Goal: Communication & Community: Participate in discussion

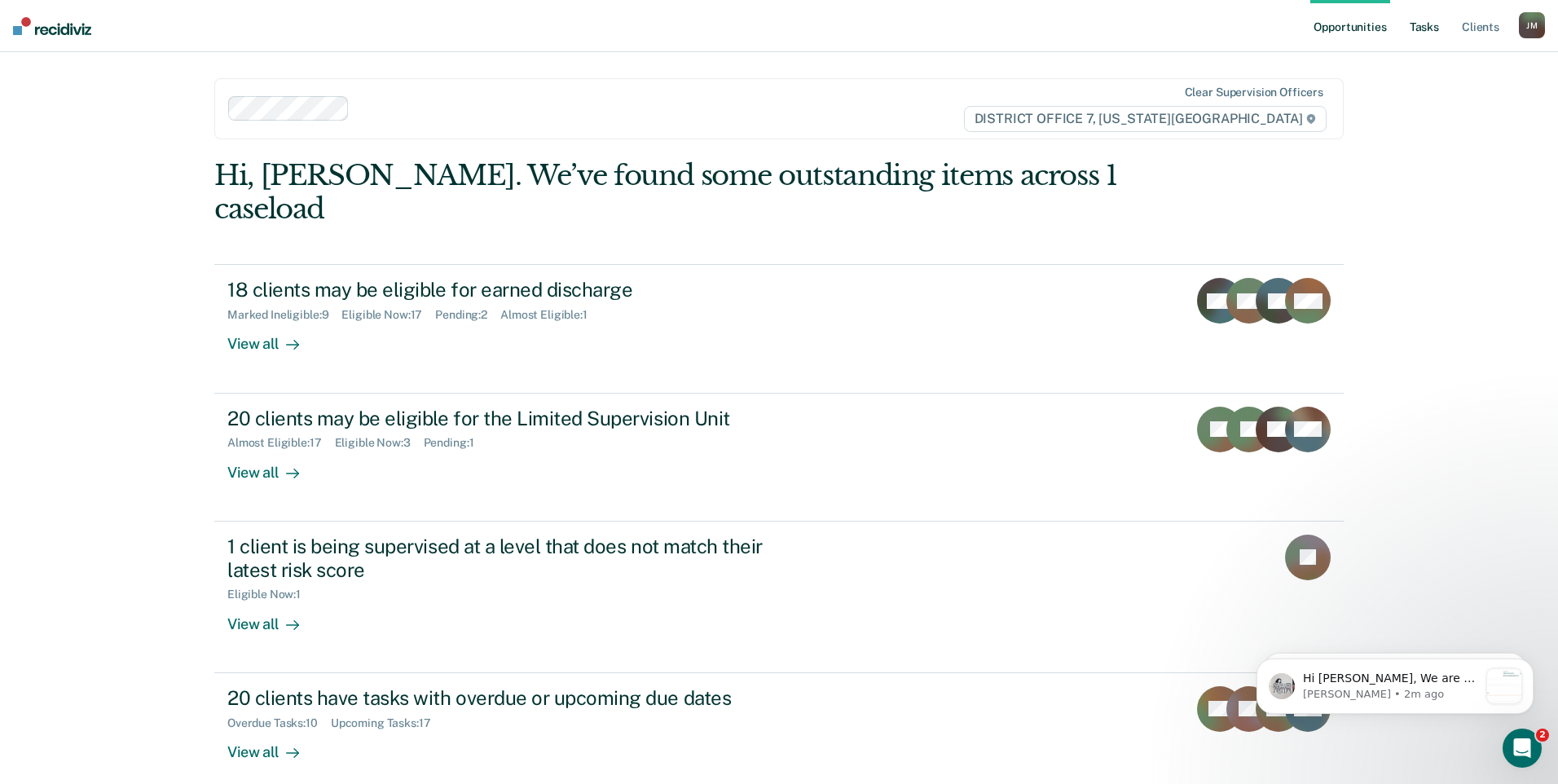
click at [1427, 20] on link "Tasks" at bounding box center [1424, 26] width 36 height 52
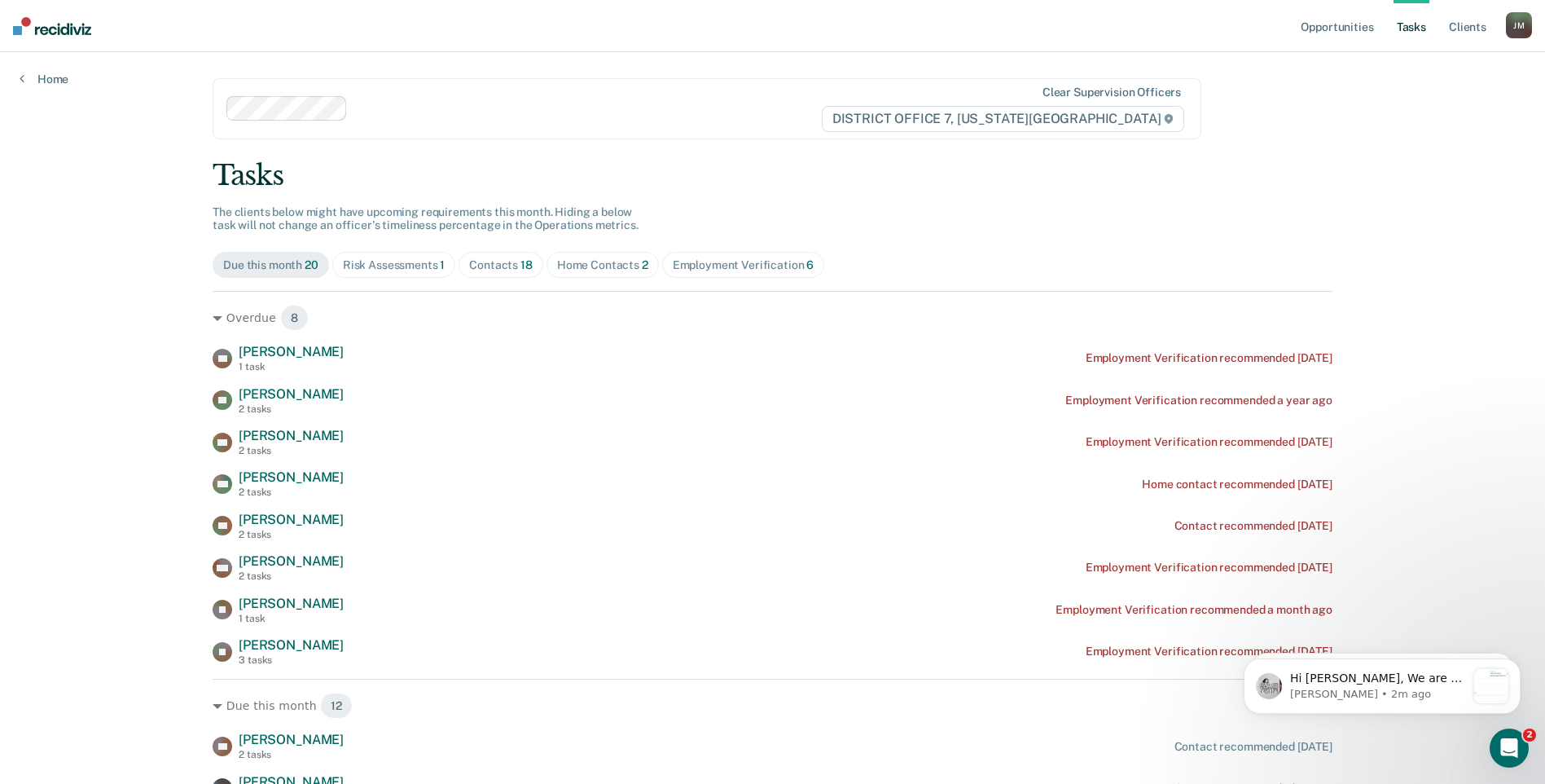
click at [392, 260] on div "Risk Assessments 1" at bounding box center [394, 265] width 102 height 14
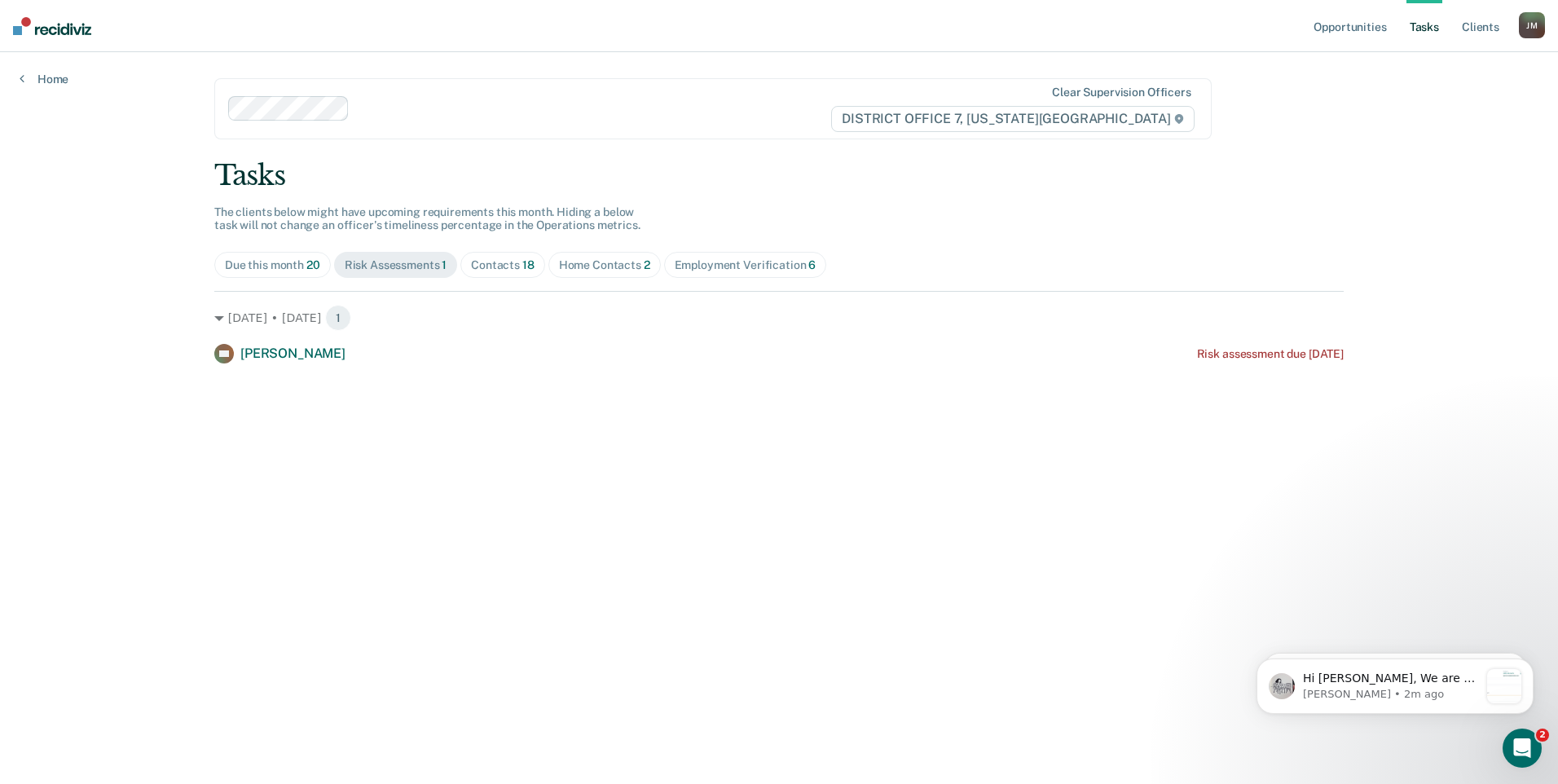
click at [495, 259] on div "Contacts 18" at bounding box center [503, 265] width 64 height 14
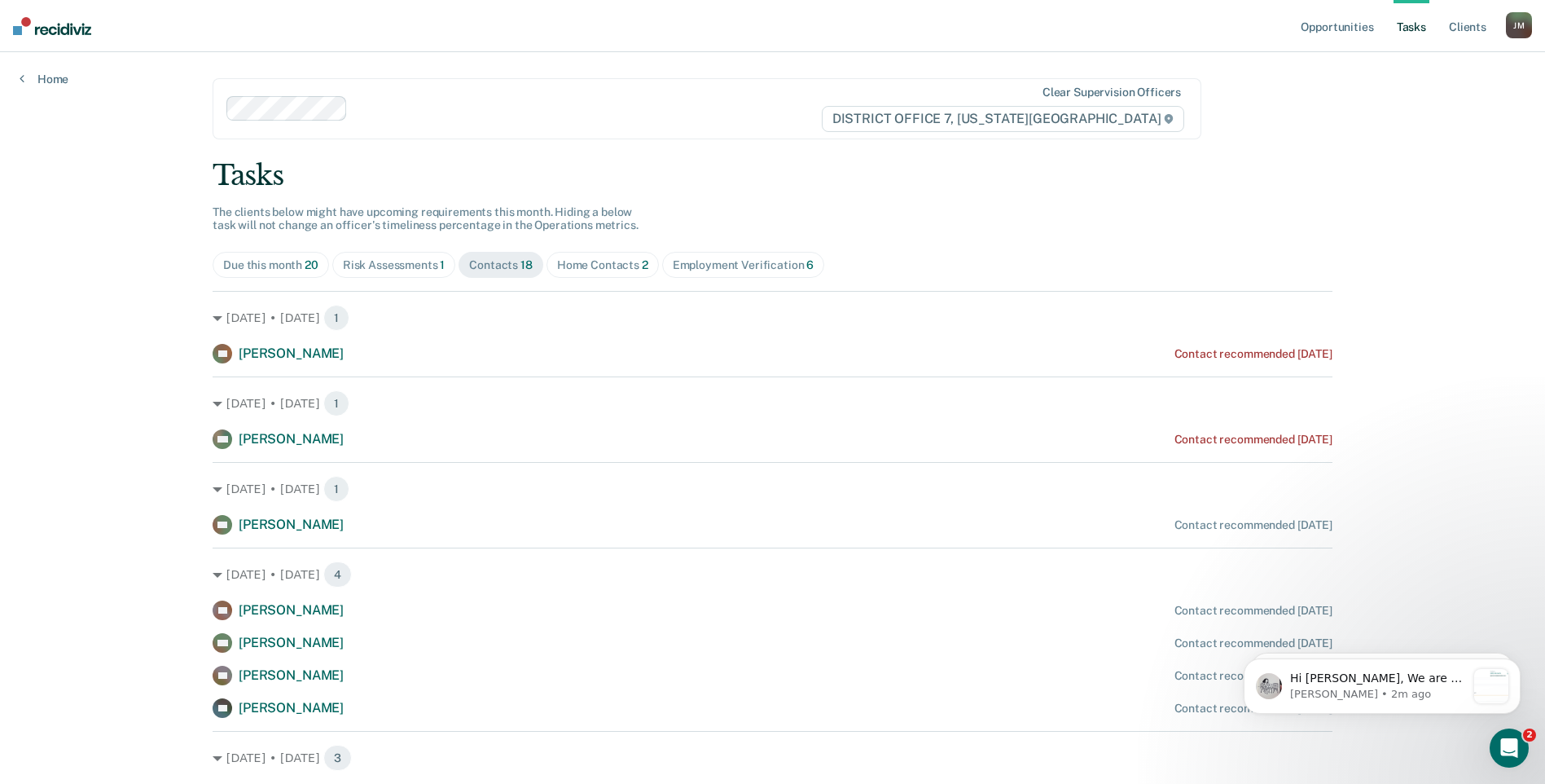
click at [584, 264] on div "Home Contacts 2" at bounding box center [603, 265] width 92 height 14
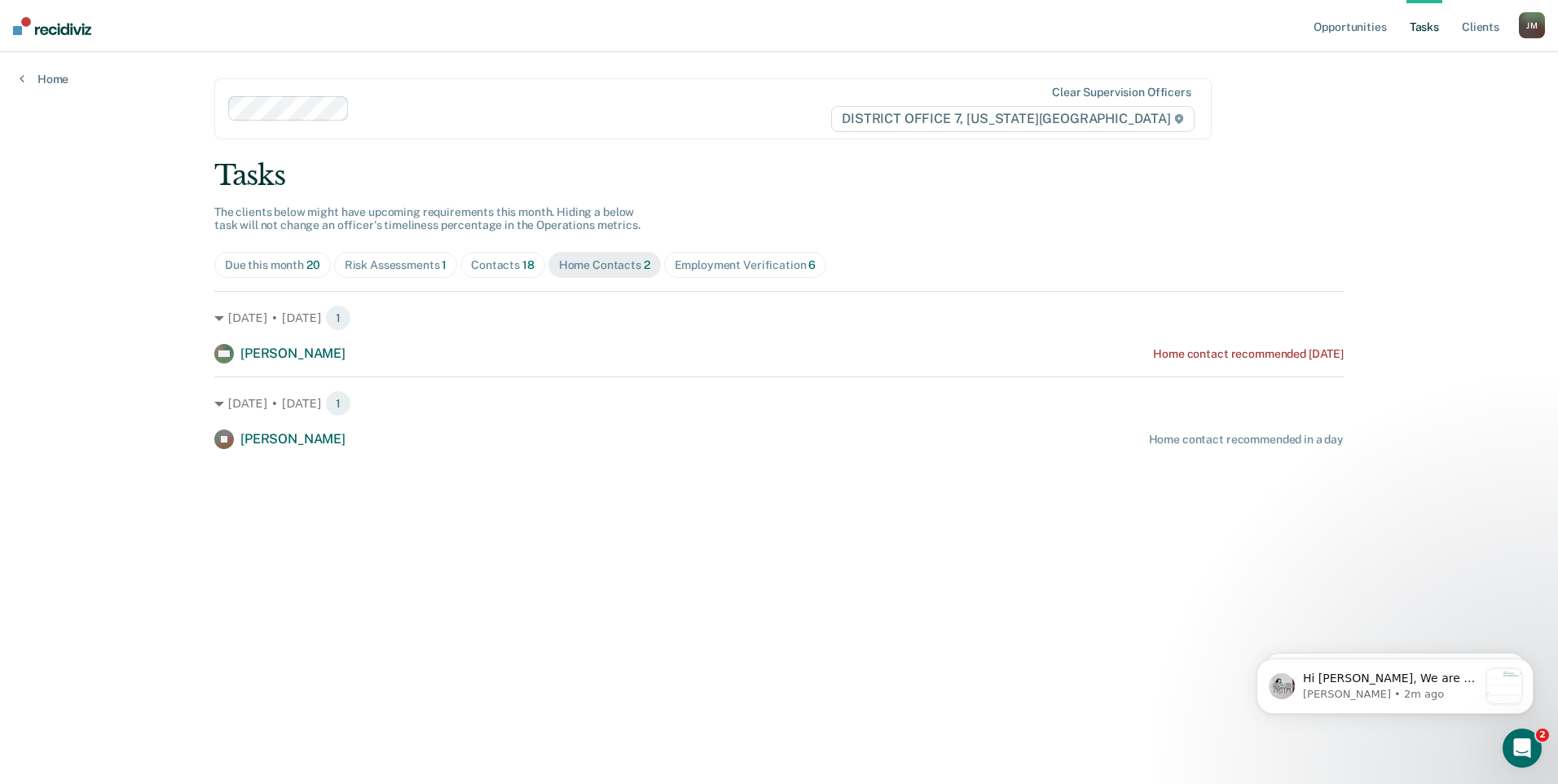
click at [493, 259] on div "Contacts 18" at bounding box center [503, 265] width 64 height 14
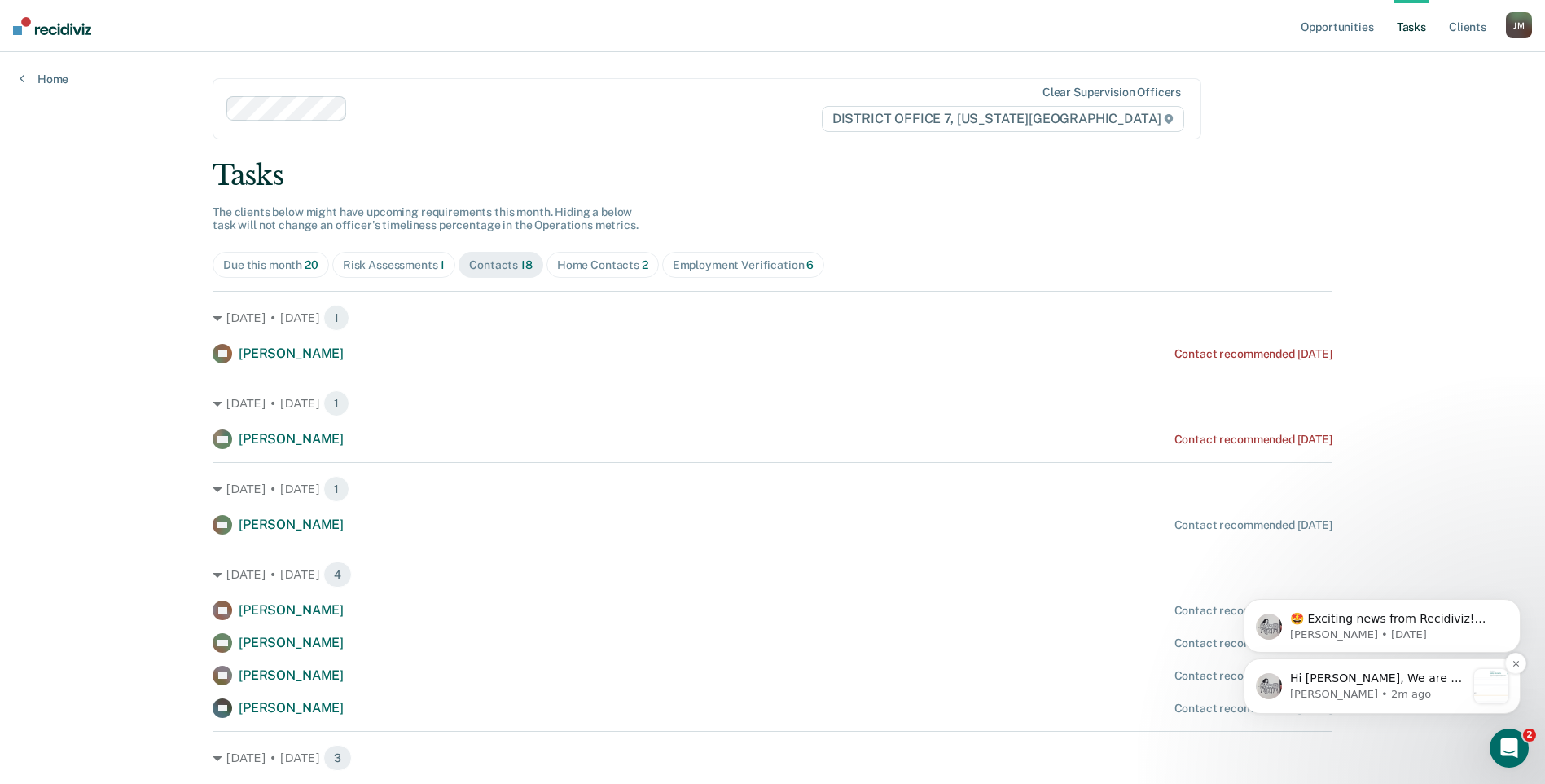
click at [1417, 688] on p "[PERSON_NAME] • 2m ago" at bounding box center [1378, 693] width 176 height 14
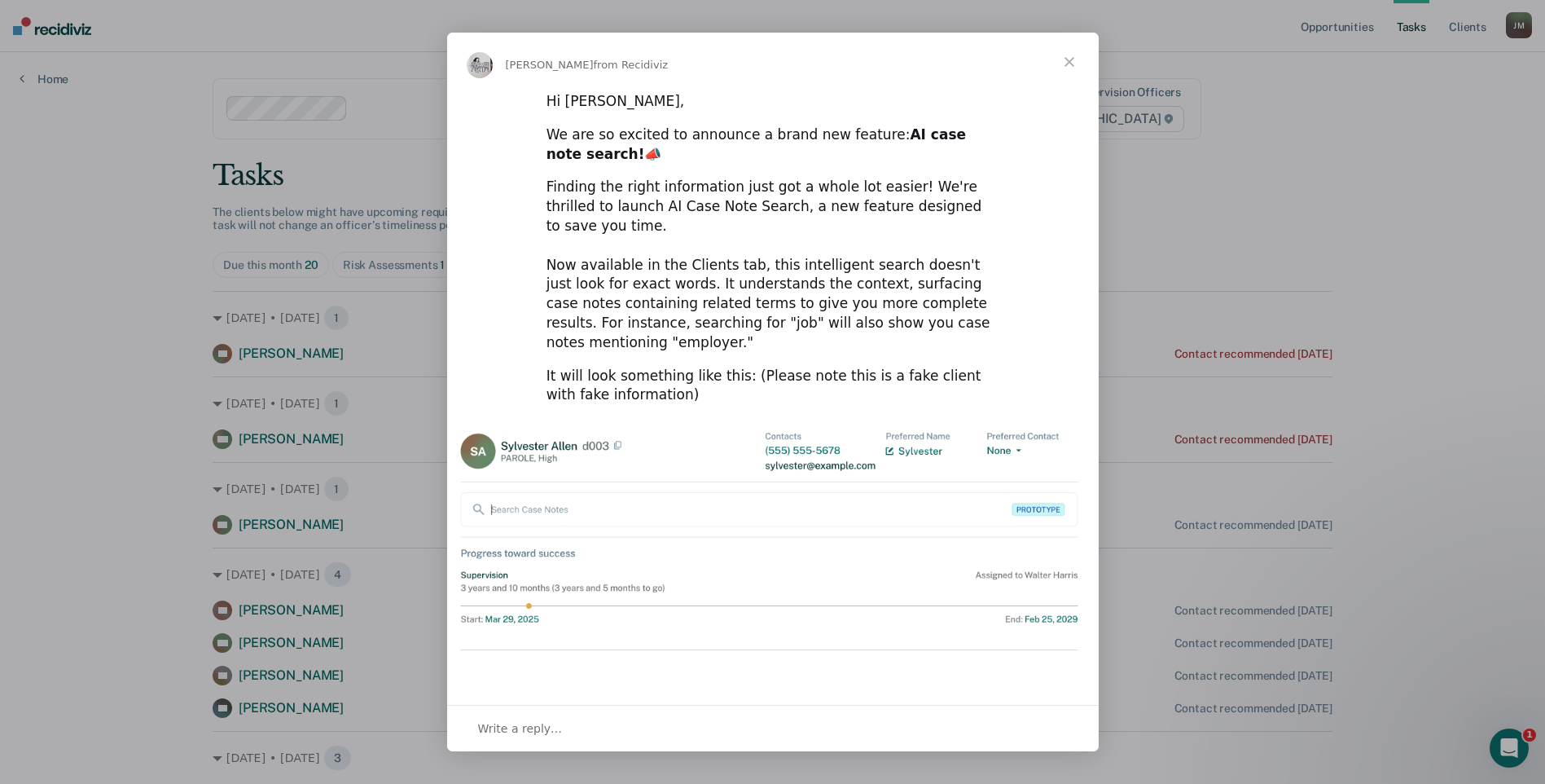
click at [1075, 58] on span "Close" at bounding box center [1070, 62] width 59 height 59
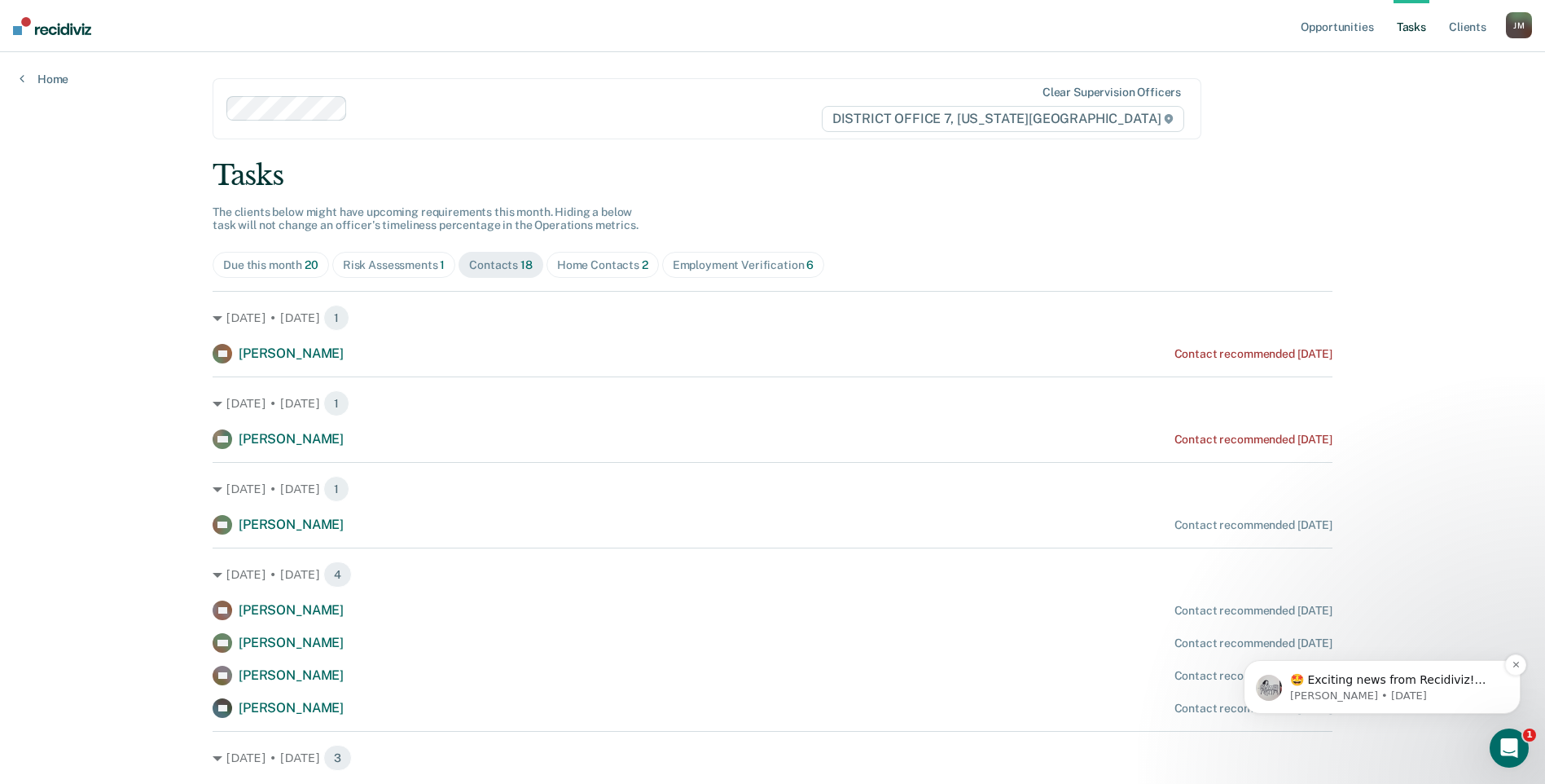
click at [1443, 689] on p "🤩 Exciting news from Recidiviz! Starting [DATE] if a client is marked in ATLAS …" at bounding box center [1396, 680] width 210 height 16
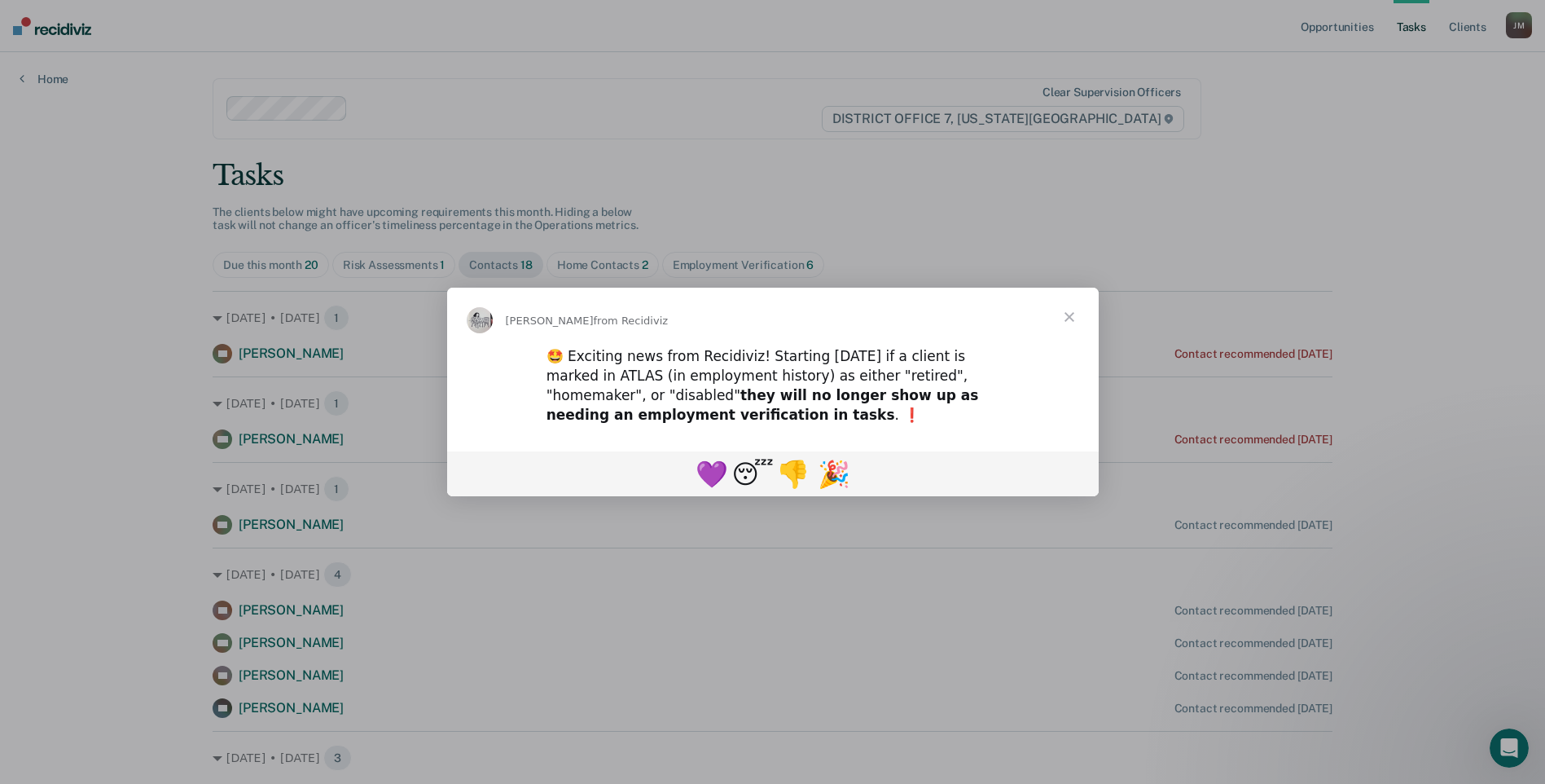
click at [1103, 320] on div "Intercom messenger" at bounding box center [772, 392] width 1545 height 784
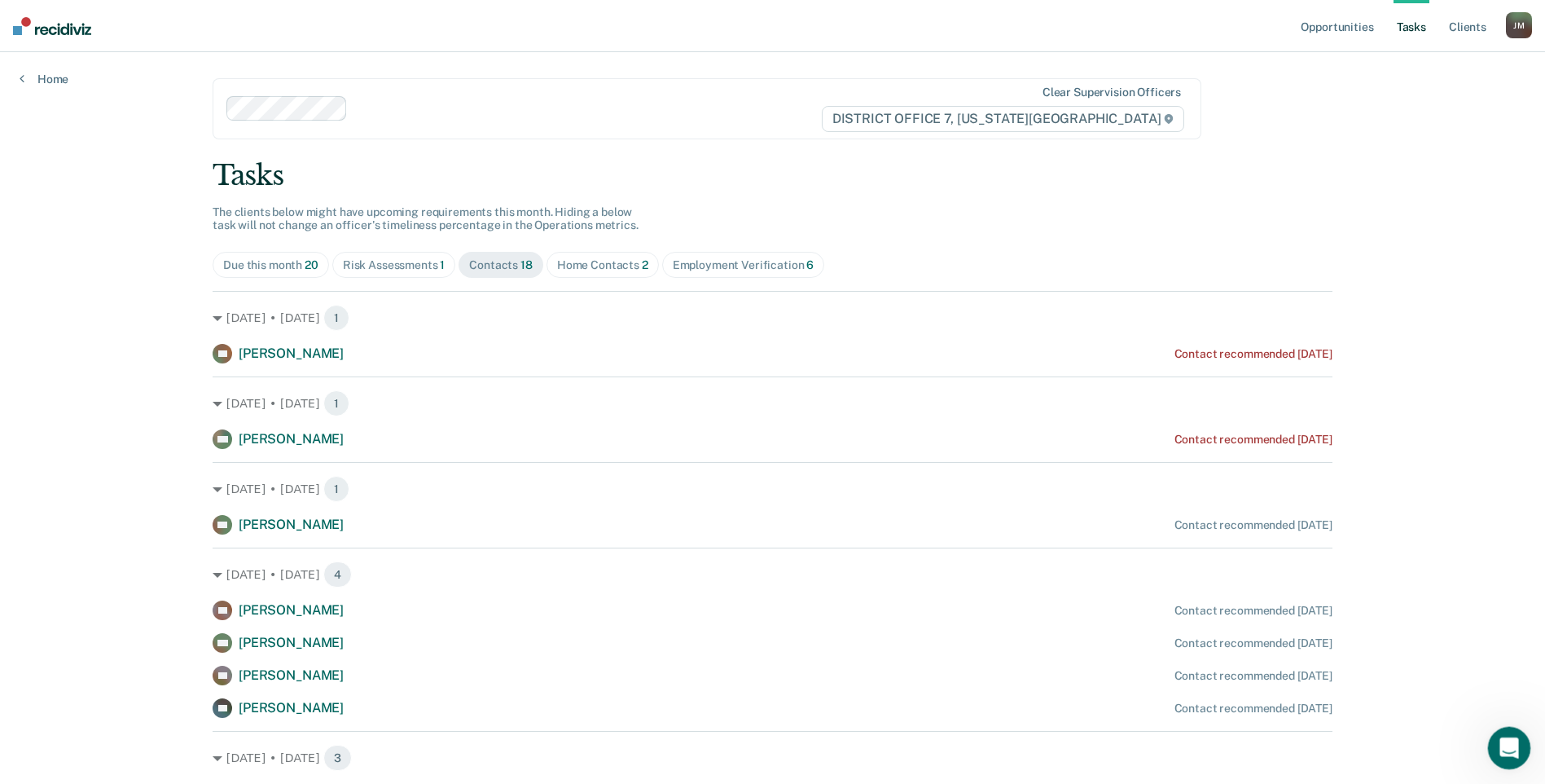
click at [1525, 750] on div "Open Intercom Messenger" at bounding box center [1507, 745] width 54 height 54
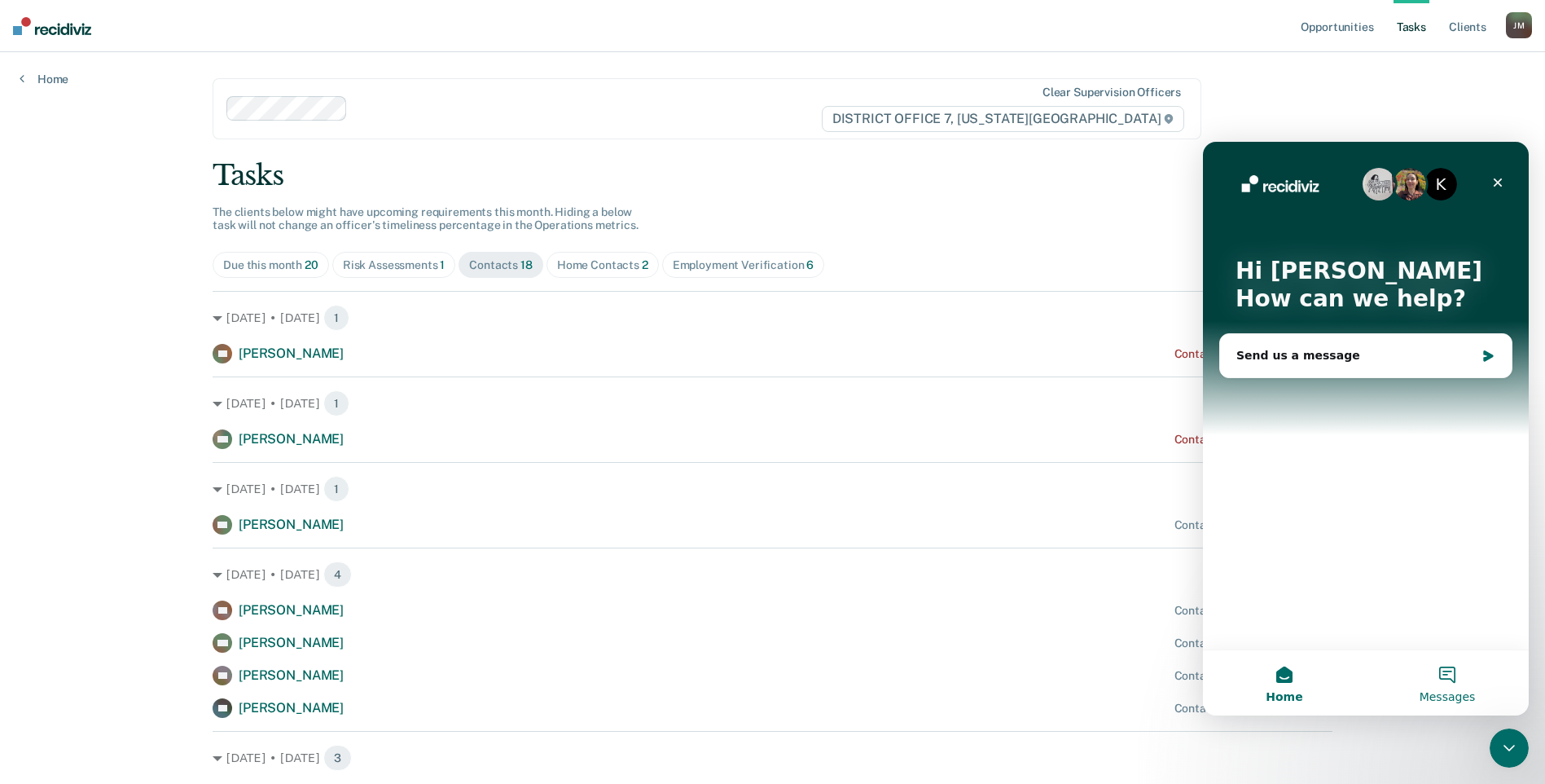
click at [1445, 678] on button "Messages" at bounding box center [1447, 683] width 163 height 66
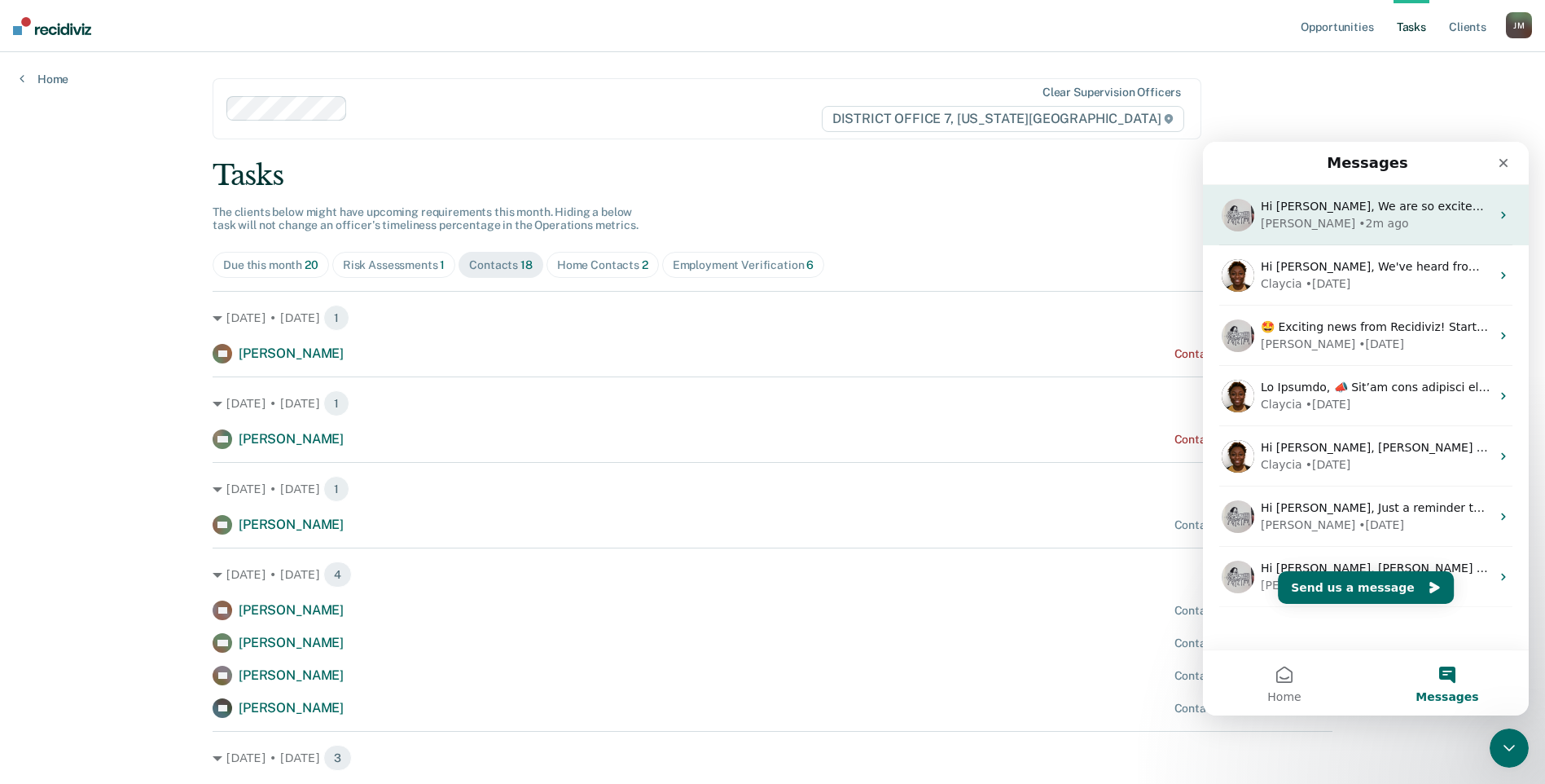
click at [1369, 240] on div "Hi [PERSON_NAME], We are so excited to announce a brand new feature: AI case no…" at bounding box center [1367, 215] width 326 height 61
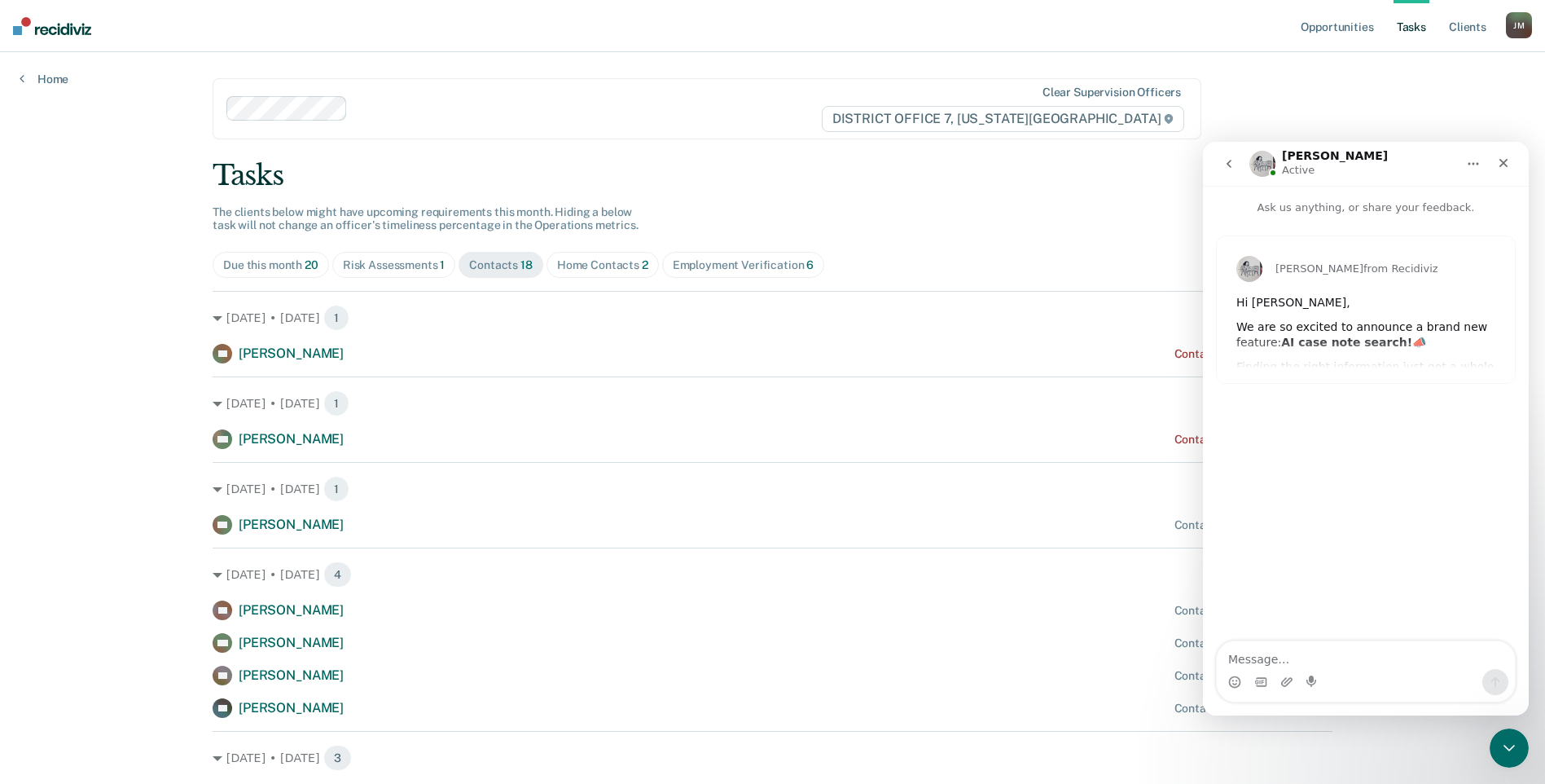
click at [1230, 160] on icon "go back" at bounding box center [1229, 164] width 5 height 8
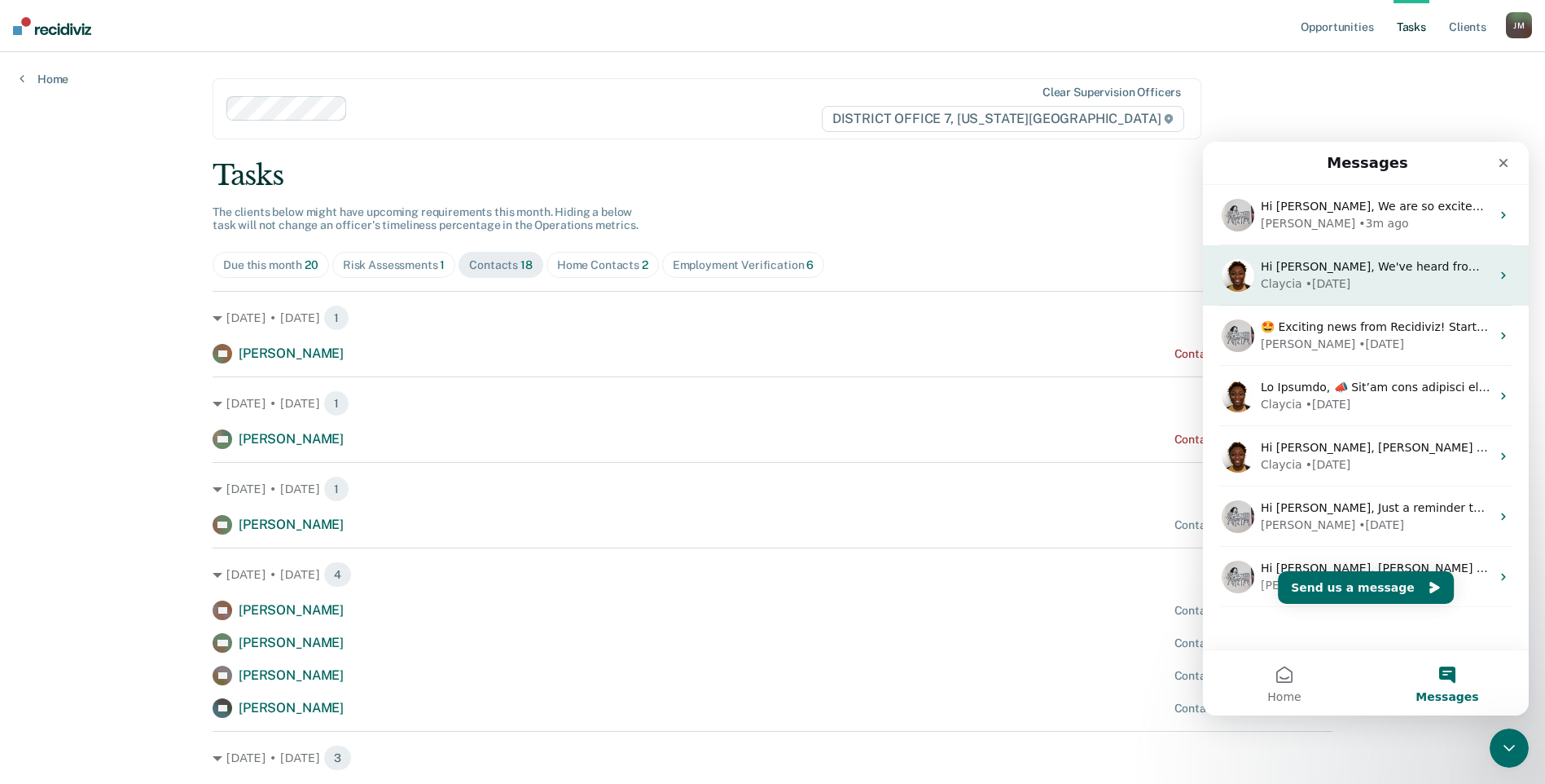
click at [1340, 283] on div "• [DATE]" at bounding box center [1328, 284] width 45 height 17
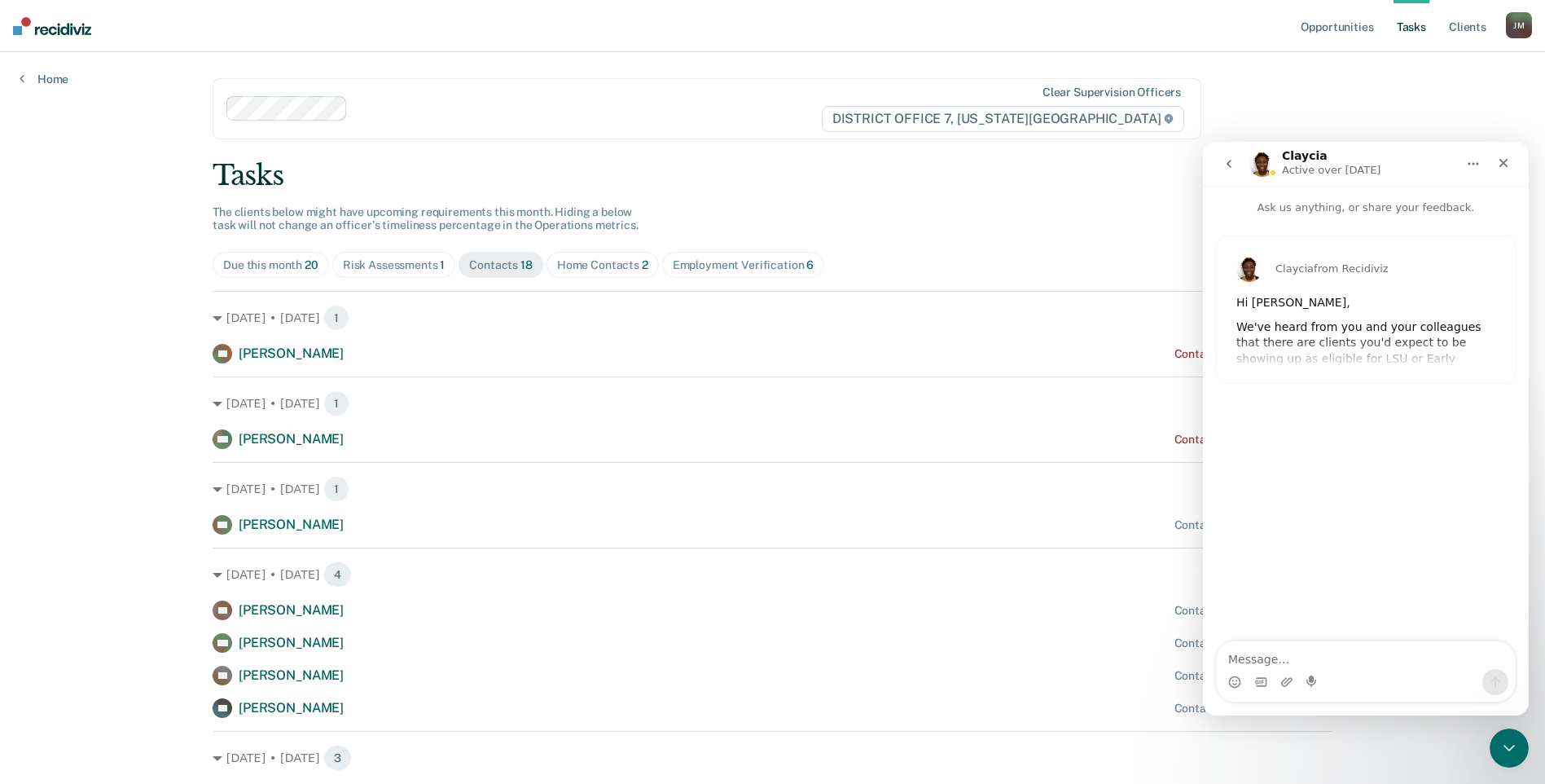
click at [1361, 325] on div "We've heard from you and your colleagues that there are clients you'd expect to…" at bounding box center [1366, 375] width 259 height 112
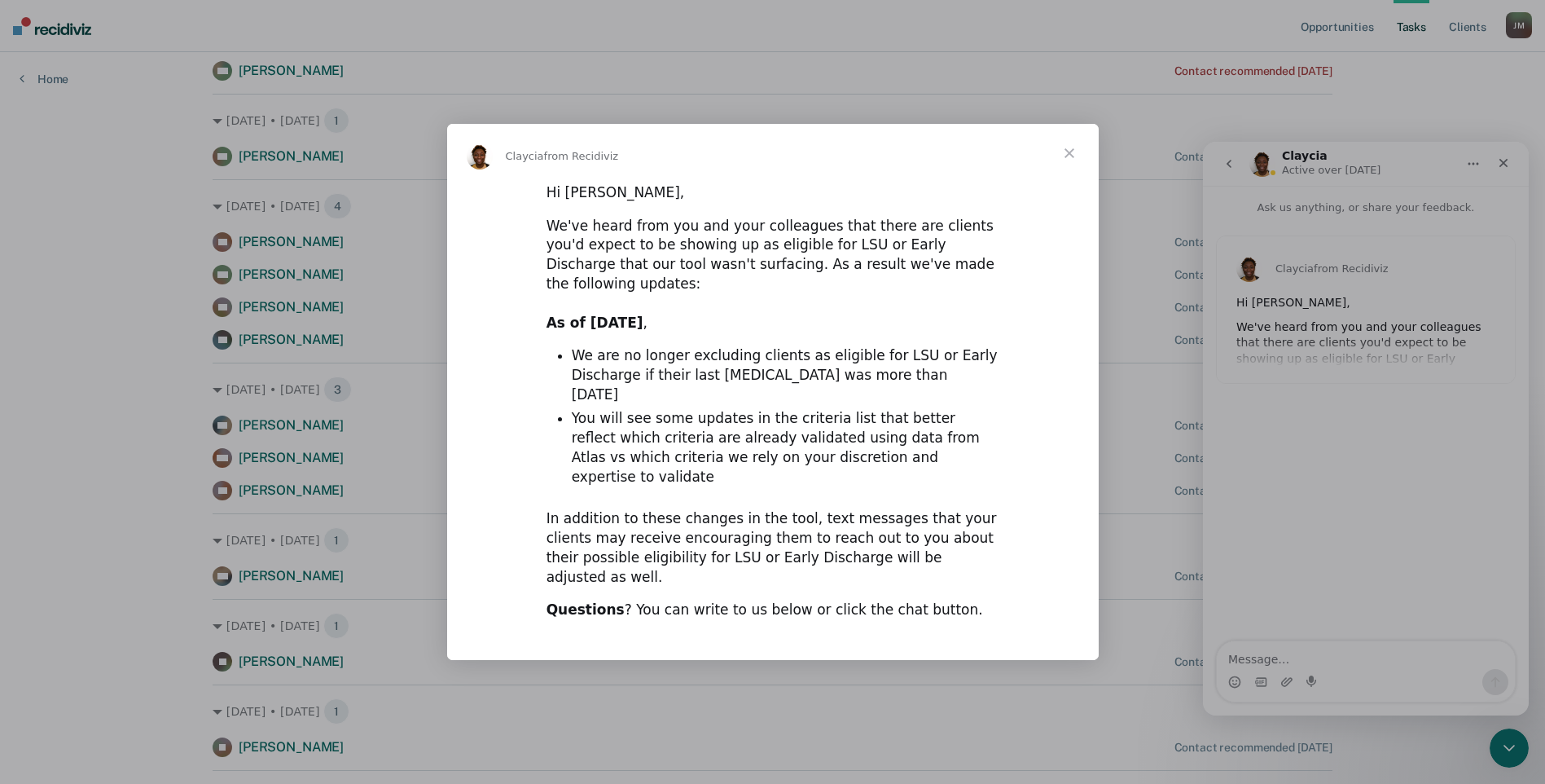
scroll to position [407, 0]
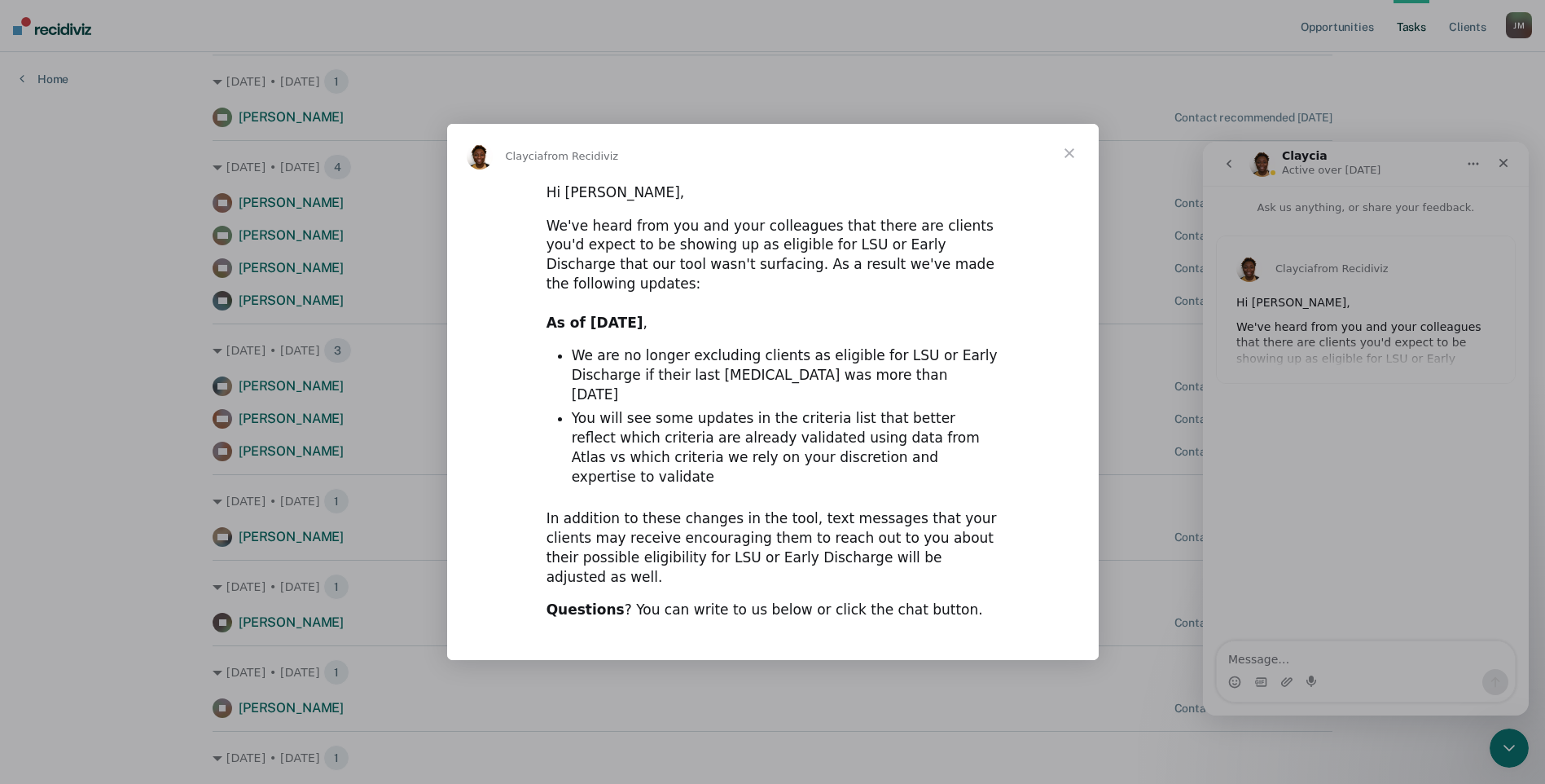
click at [1065, 182] on span "Close" at bounding box center [1070, 152] width 59 height 59
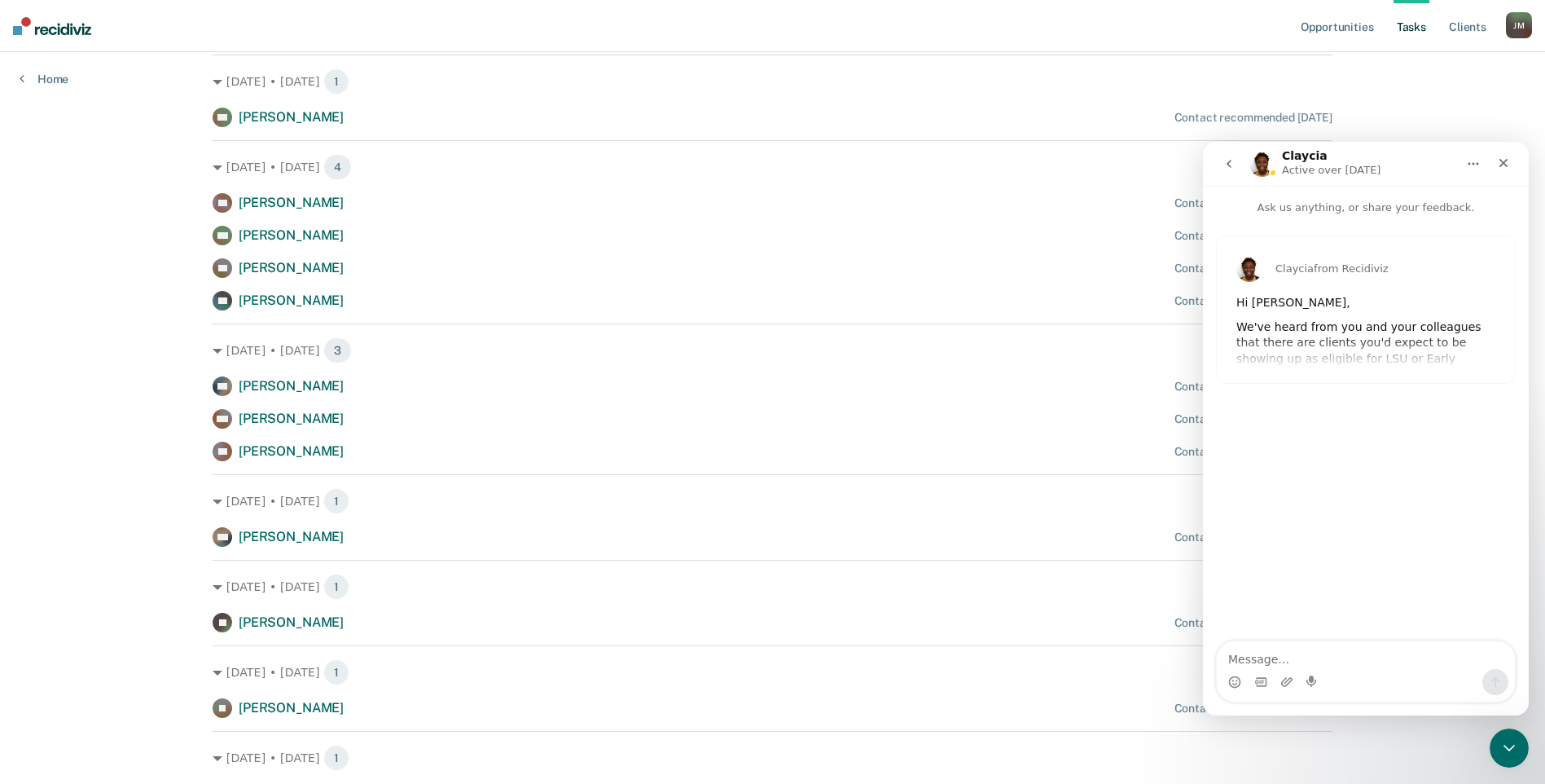
click at [1239, 160] on button "go back" at bounding box center [1230, 164] width 31 height 31
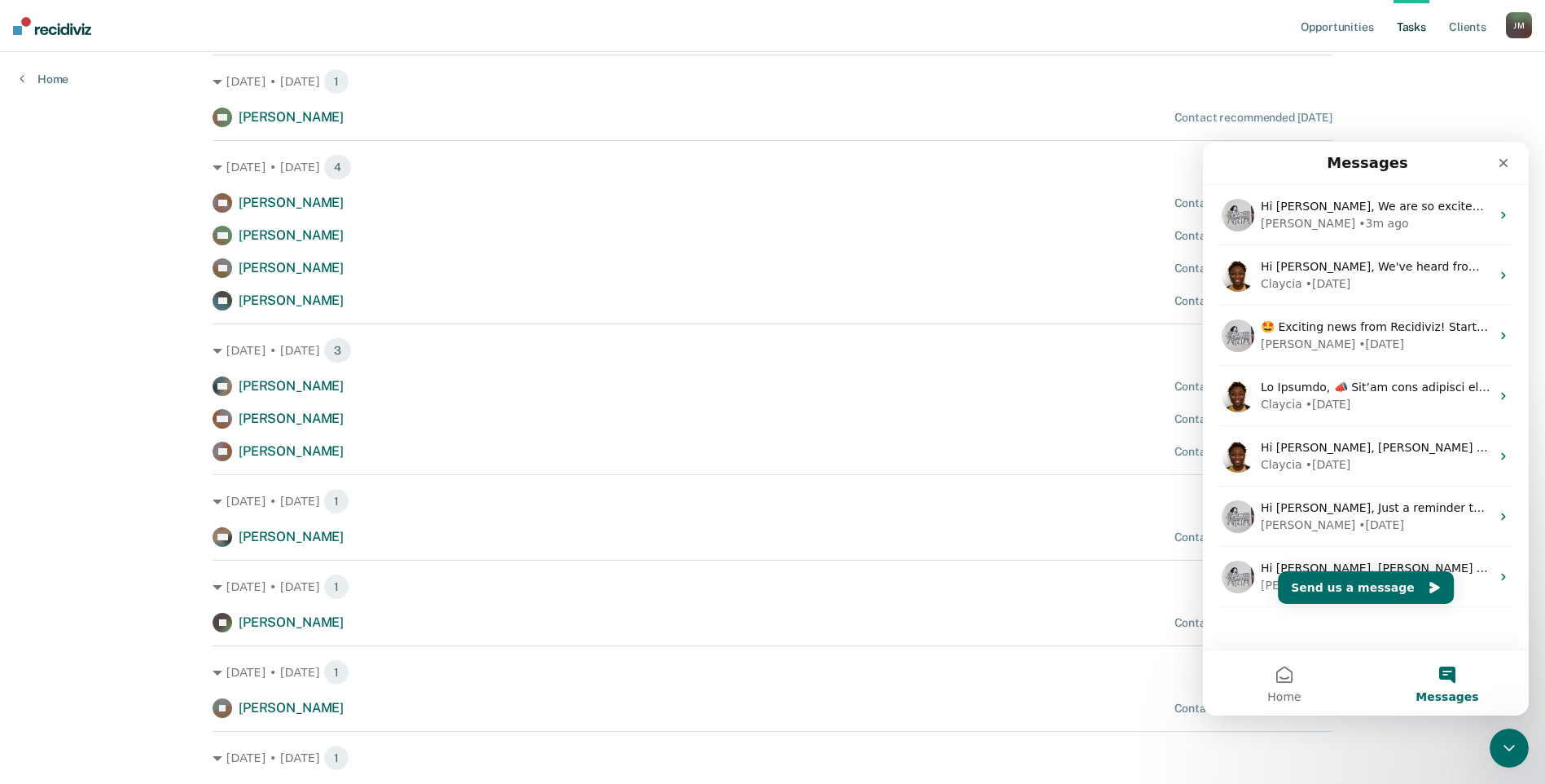
click at [1525, 165] on nav "Messages" at bounding box center [1367, 163] width 326 height 43
click at [1507, 167] on icon "Close" at bounding box center [1504, 163] width 14 height 14
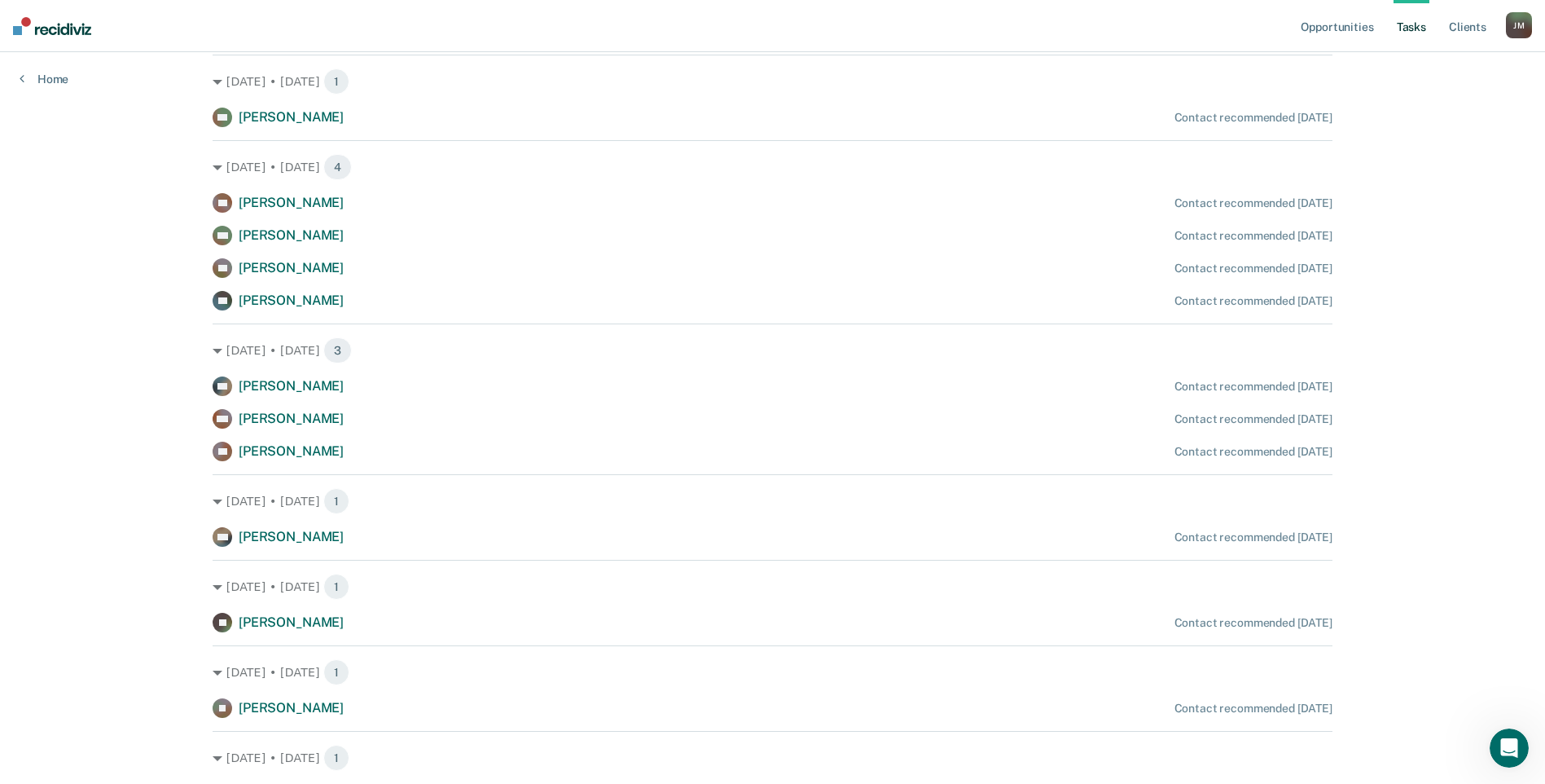
scroll to position [0, 0]
